Goal: Information Seeking & Learning: Learn about a topic

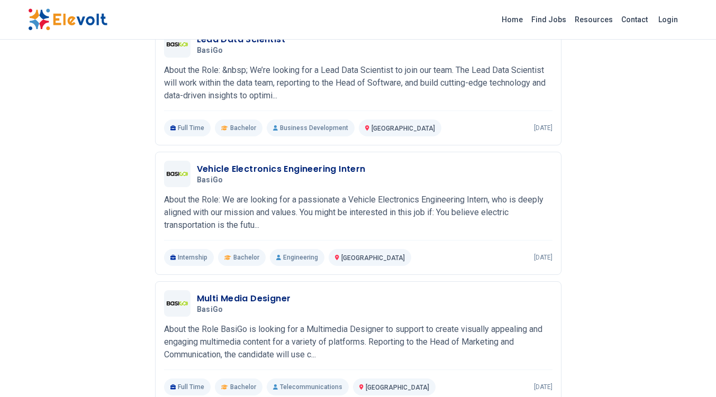
scroll to position [544, 0]
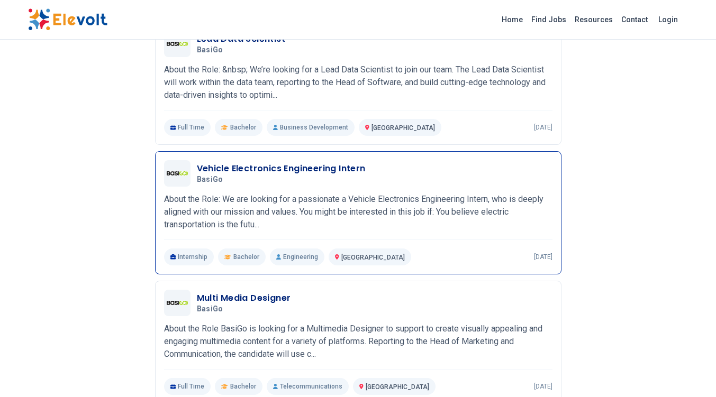
click at [294, 167] on h3 "Vehicle Electronics Engineering Intern" at bounding box center [281, 168] width 169 height 13
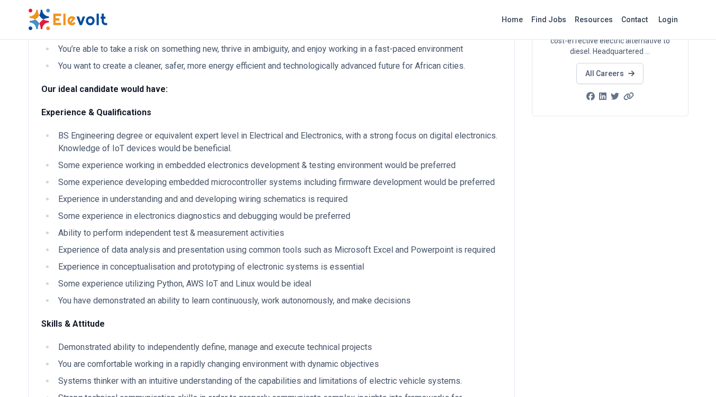
scroll to position [181, 0]
click at [169, 172] on li "Some experience working in embedded electronics development & testing environme…" at bounding box center [278, 165] width 446 height 13
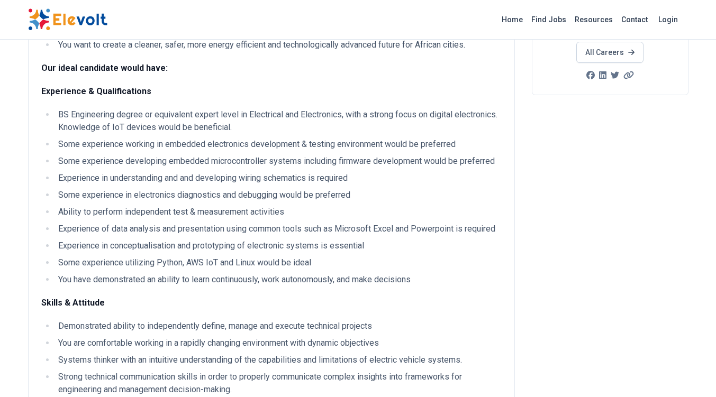
scroll to position [200, 0]
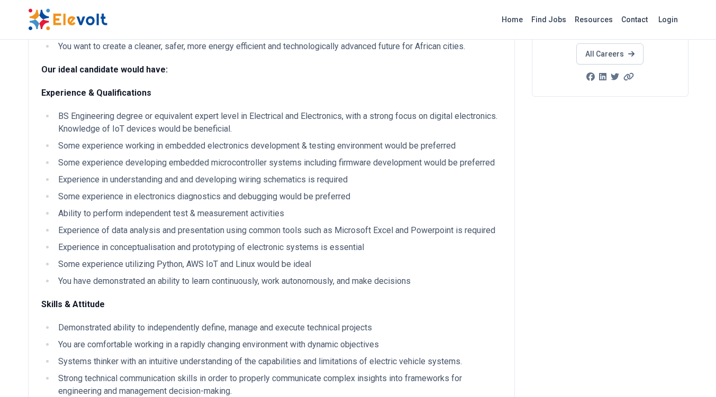
click at [215, 186] on ul "BS Engineering degree or equivalent expert level in Electrical and Electronics,…" at bounding box center [271, 199] width 460 height 178
click at [257, 186] on li "Experience in understanding and and developing wiring schematics is required" at bounding box center [278, 179] width 446 height 13
click at [298, 186] on li "Experience in understanding and and developing wiring schematics is required" at bounding box center [278, 179] width 446 height 13
click at [395, 184] on ul "BS Engineering degree or equivalent expert level in Electrical and Electronics,…" at bounding box center [271, 199] width 460 height 178
click at [395, 186] on li "Experience in understanding and and developing wiring schematics is required" at bounding box center [278, 179] width 446 height 13
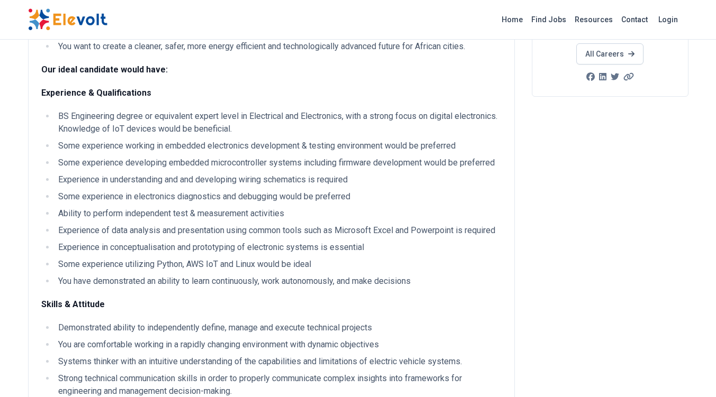
click at [390, 169] on li "Some experience developing embedded microcontroller systems including firmware …" at bounding box center [278, 163] width 446 height 13
click at [389, 169] on li "Some experience developing embedded microcontroller systems including firmware …" at bounding box center [278, 163] width 446 height 13
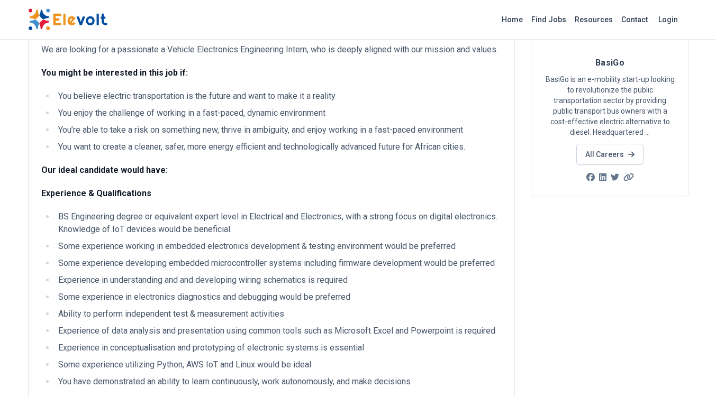
scroll to position [0, 0]
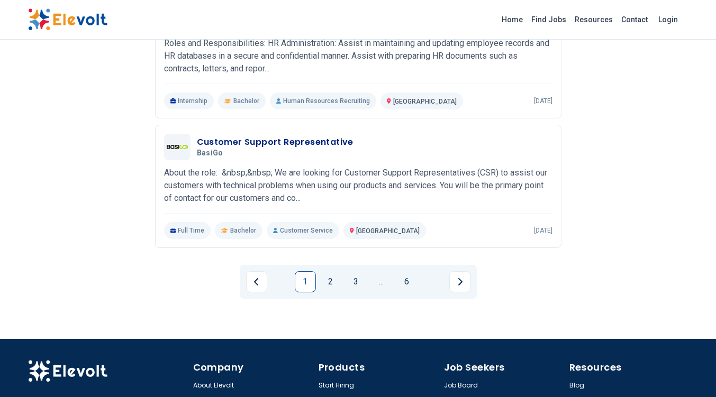
scroll to position [1223, 0]
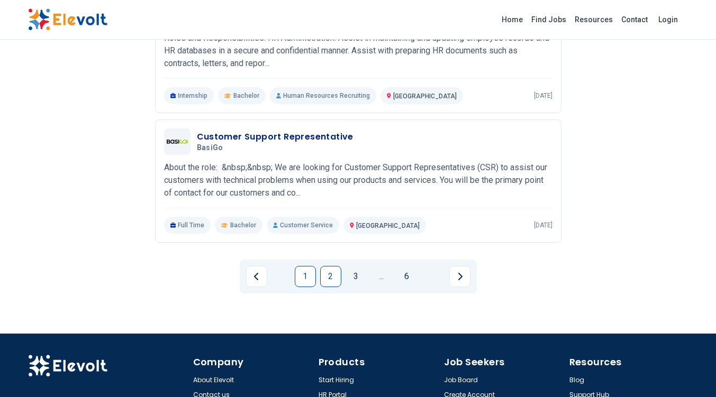
click at [327, 283] on link "2" at bounding box center [330, 276] width 21 height 21
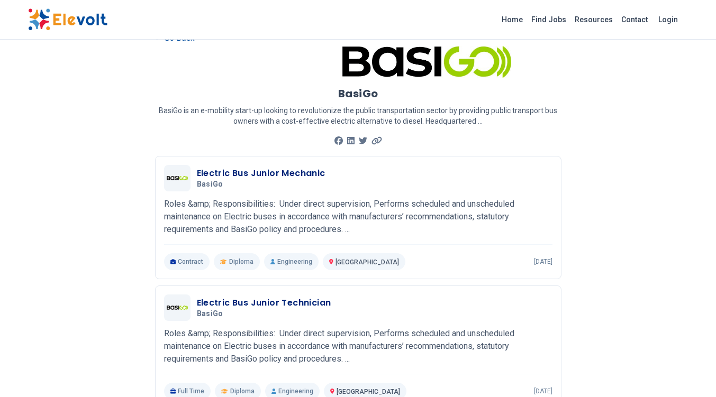
scroll to position [0, 0]
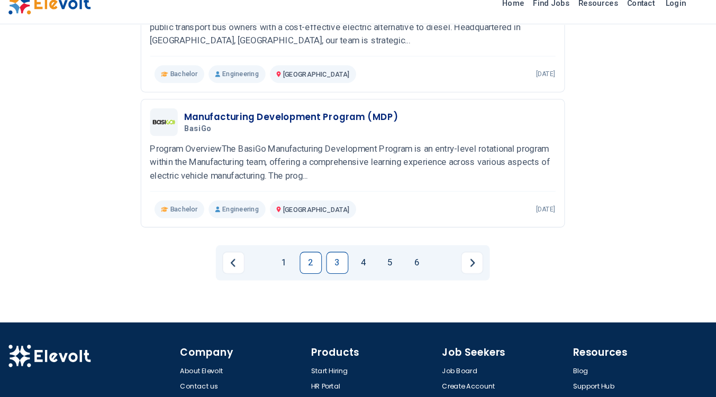
click at [343, 268] on link "3" at bounding box center [343, 268] width 21 height 21
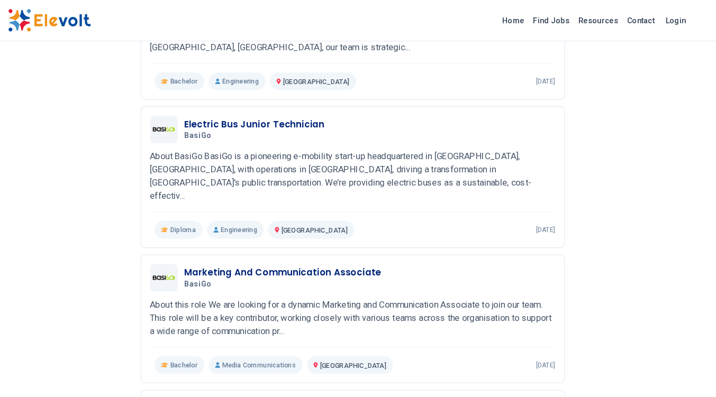
scroll to position [452, 0]
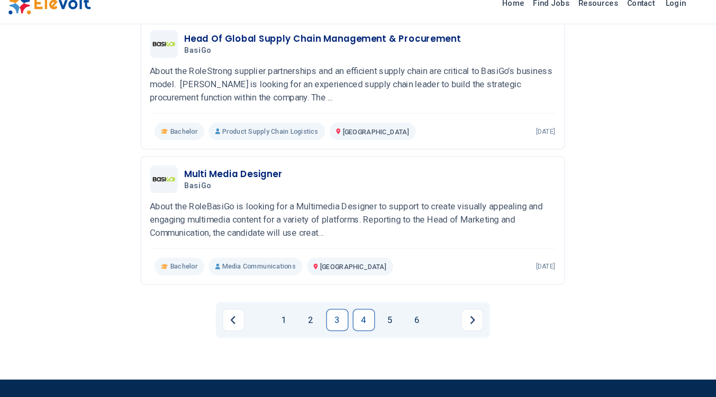
click at [360, 313] on link "4" at bounding box center [368, 323] width 21 height 21
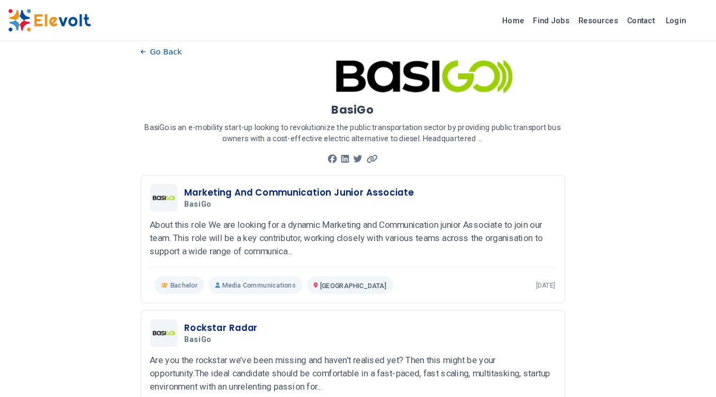
scroll to position [8, 0]
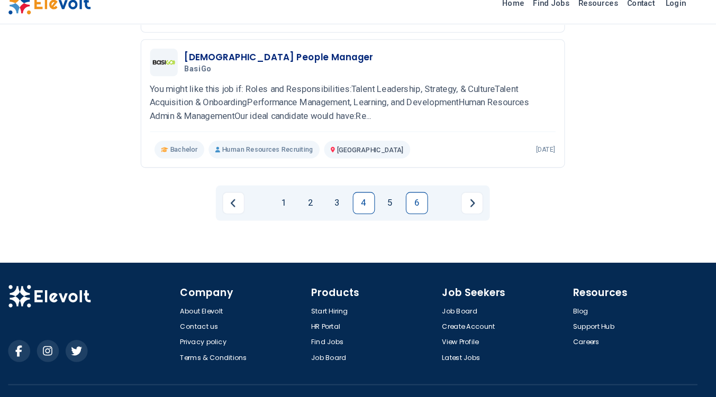
click at [419, 214] on link "6" at bounding box center [419, 210] width 21 height 21
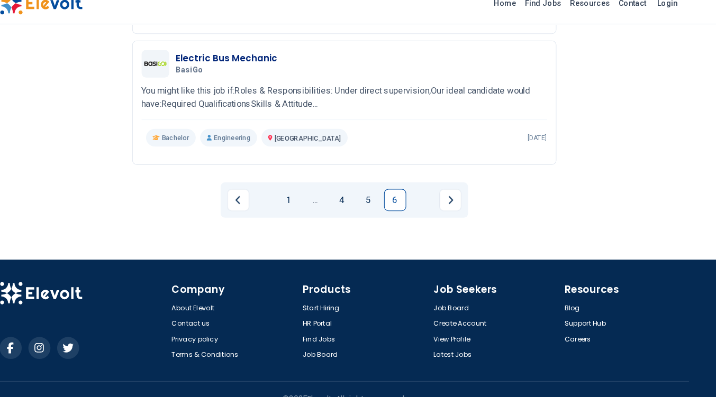
scroll to position [515, 0]
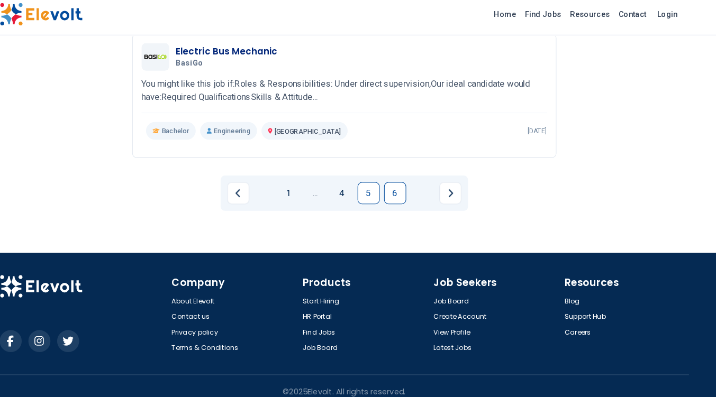
click at [381, 191] on link "5" at bounding box center [381, 190] width 21 height 21
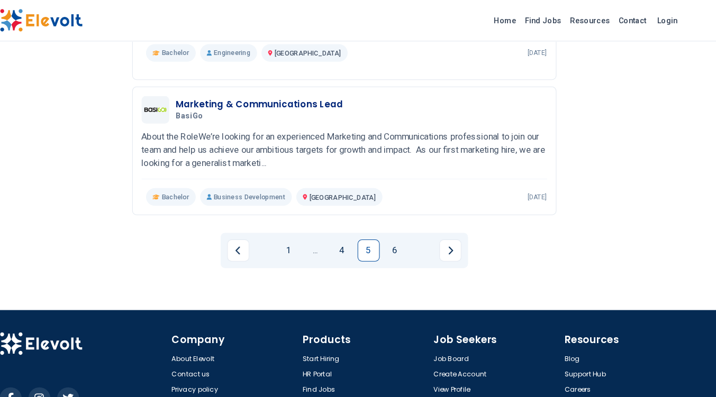
scroll to position [1241, 0]
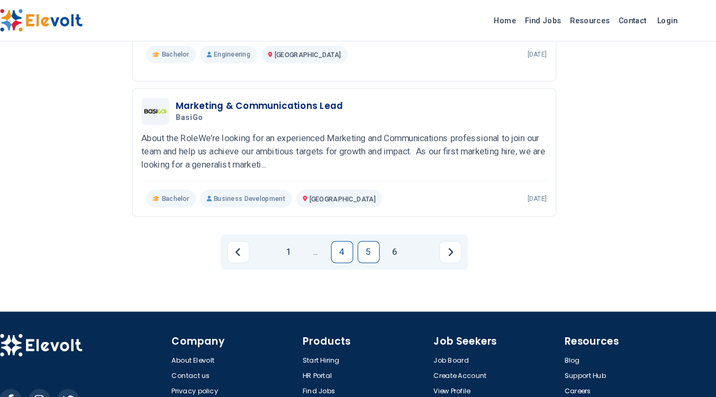
click at [355, 242] on link "4" at bounding box center [355, 241] width 21 height 21
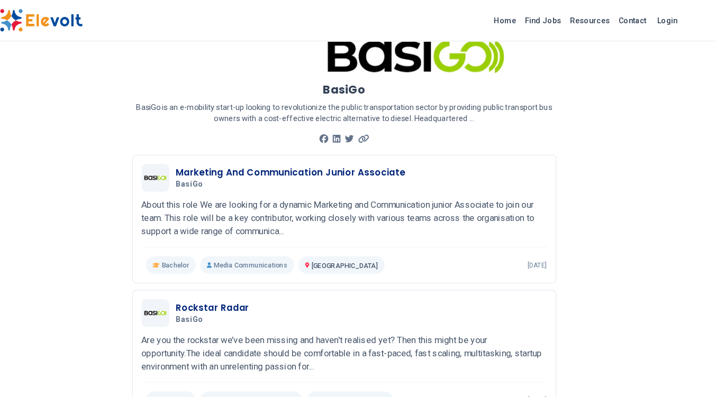
scroll to position [0, 0]
